Goal: Communication & Community: Ask a question

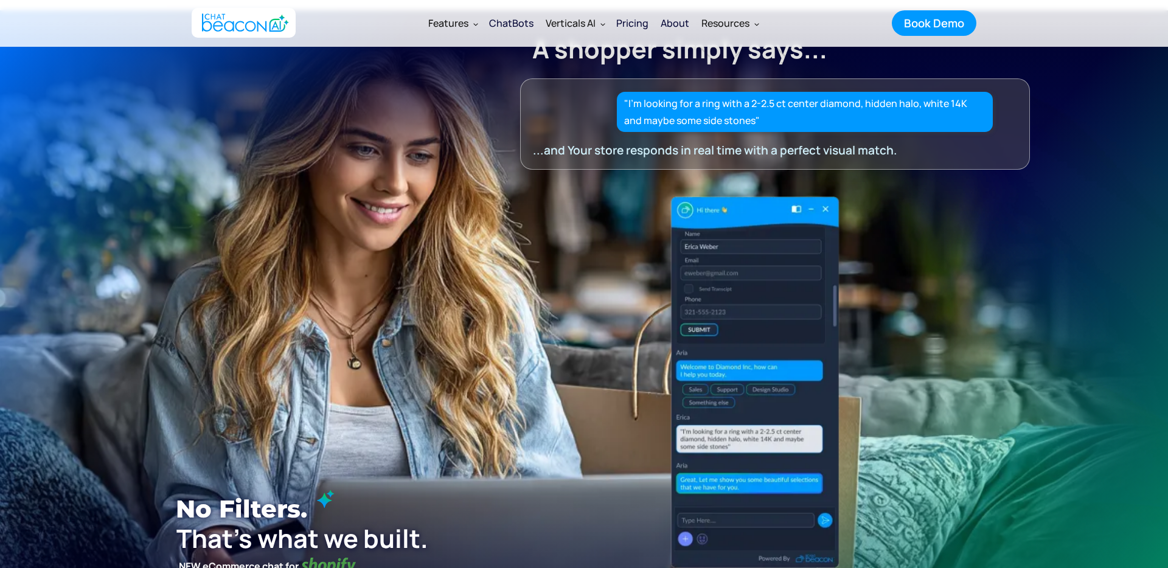
scroll to position [36, 0]
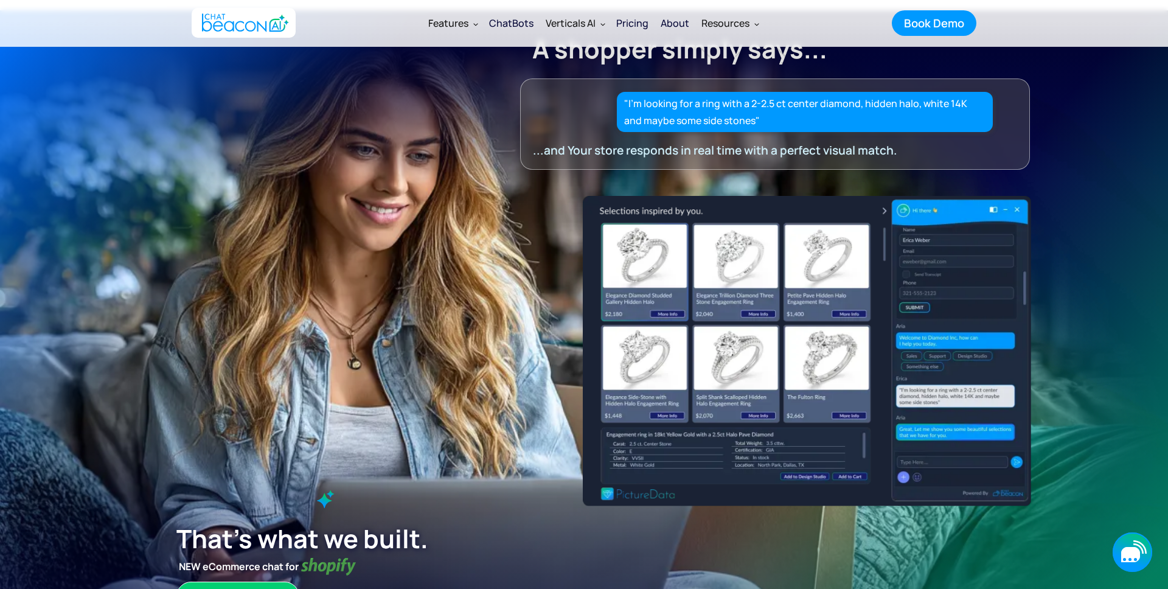
click at [1126, 543] on icon "button" at bounding box center [1133, 552] width 40 height 40
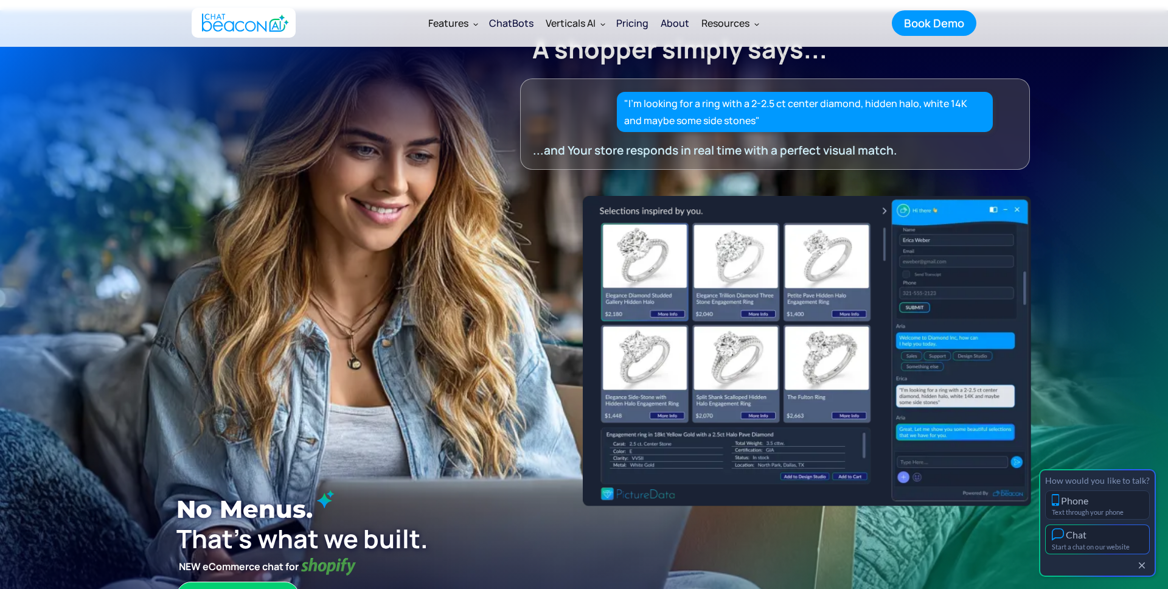
click at [1101, 542] on button "Chat Start a chat on our website" at bounding box center [1097, 539] width 105 height 30
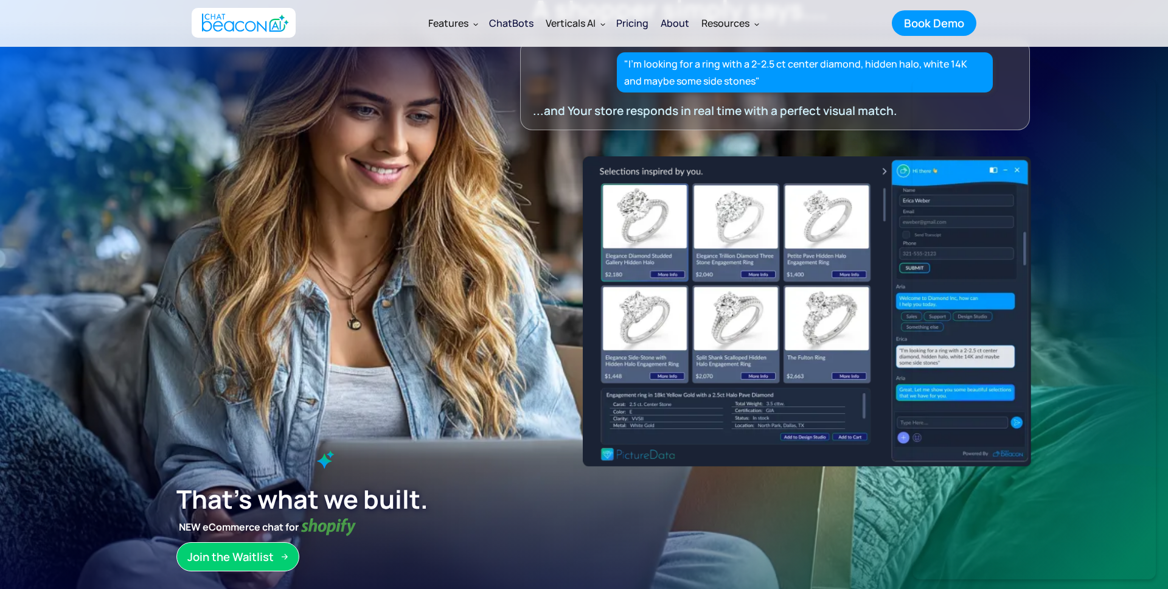
scroll to position [88, 0]
